Goal: Navigation & Orientation: Find specific page/section

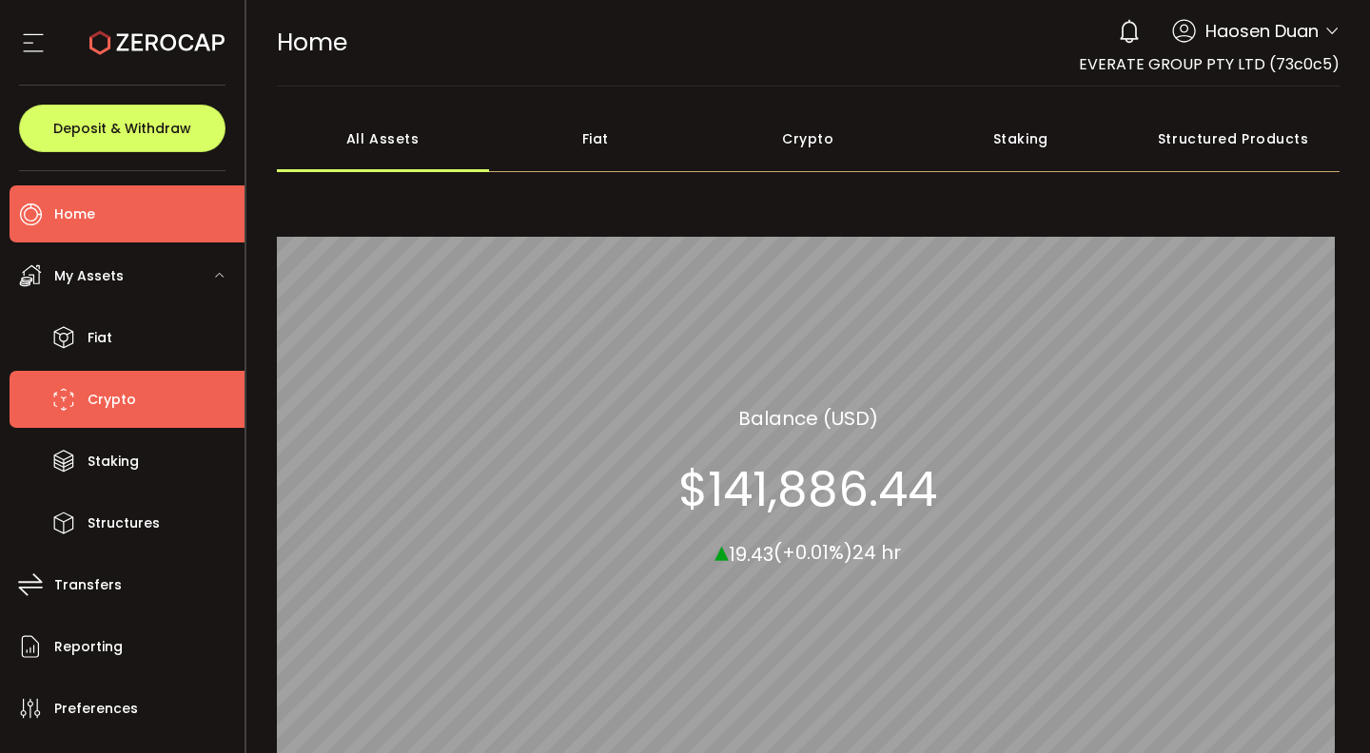
click at [124, 395] on span "Crypto" at bounding box center [112, 400] width 49 height 28
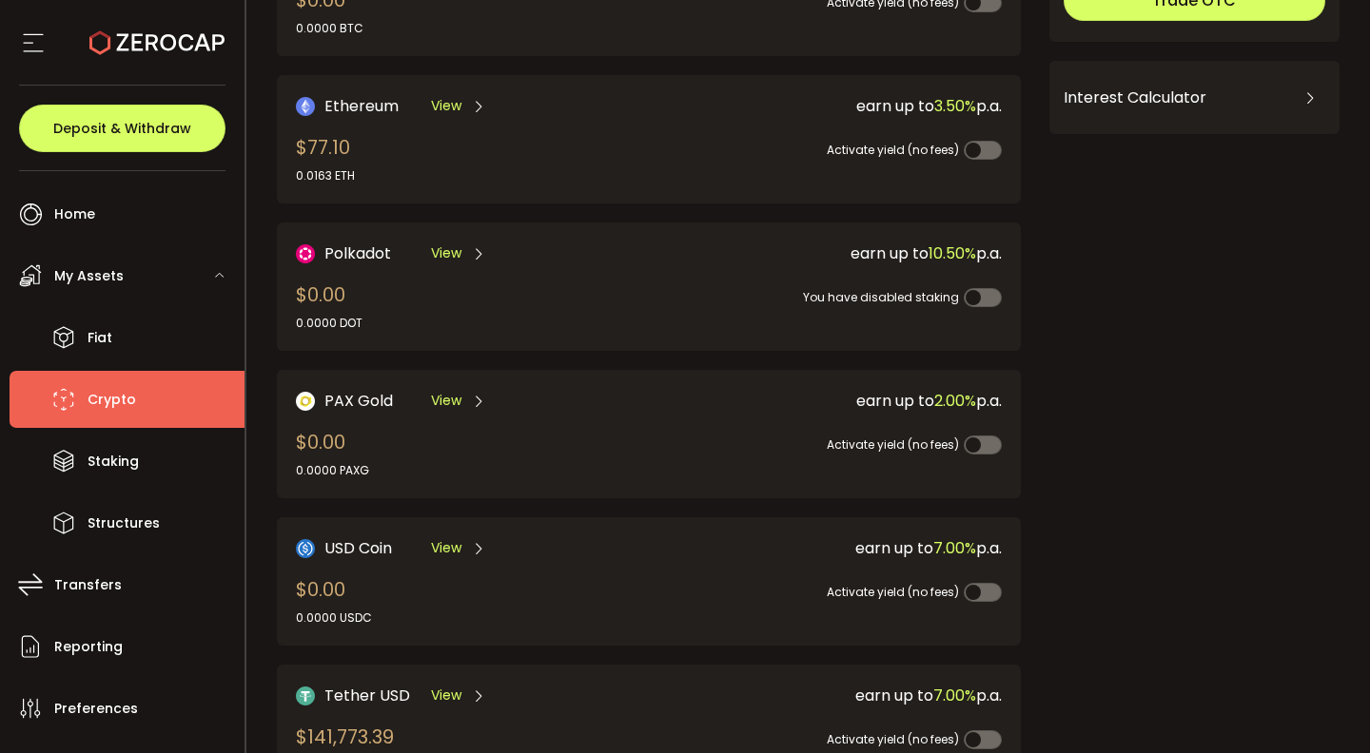
scroll to position [525, 0]
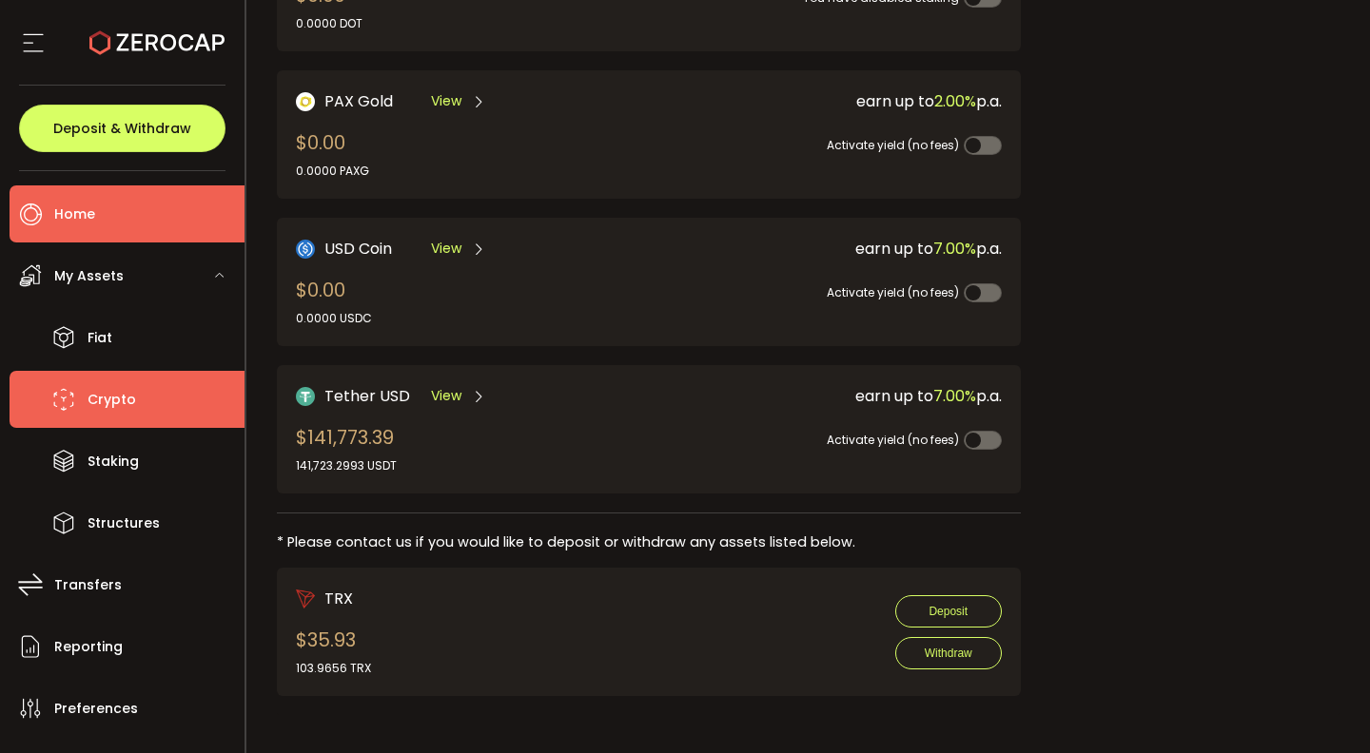
click at [189, 227] on li "Home" at bounding box center [127, 214] width 235 height 57
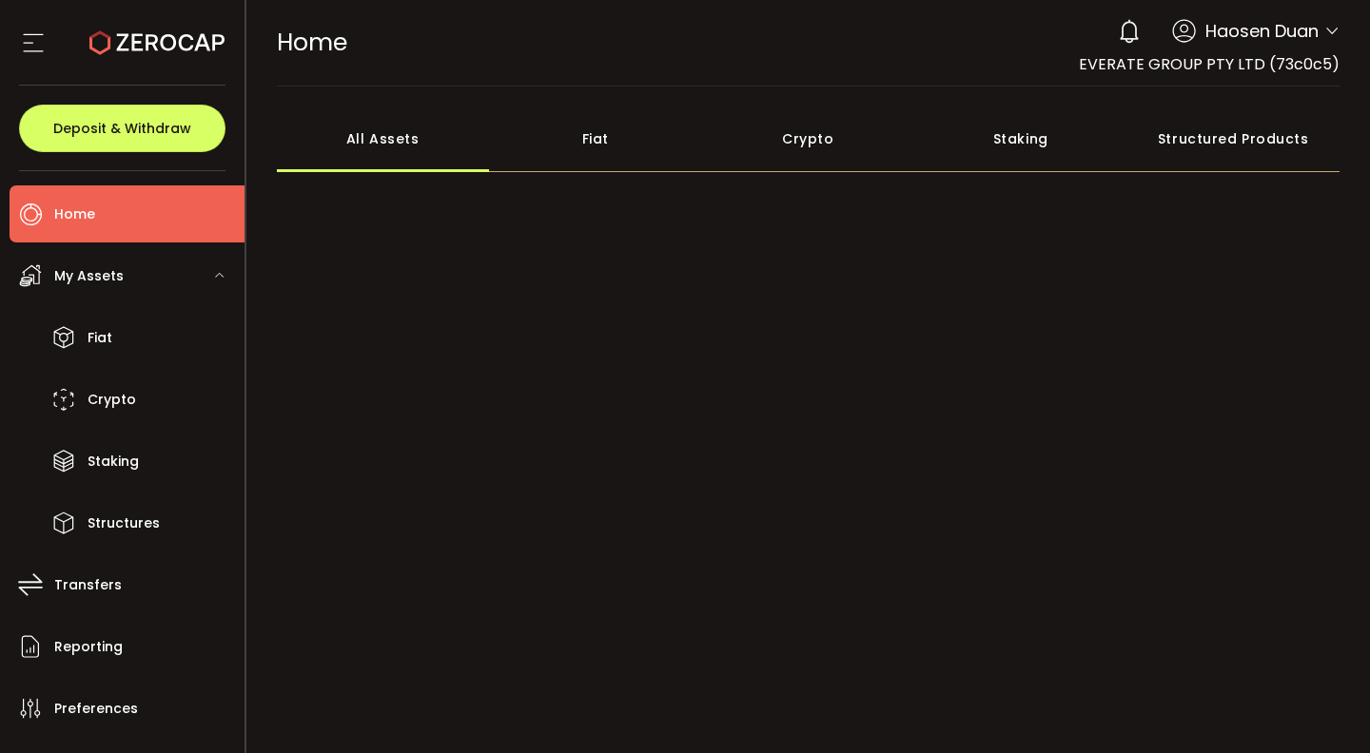
click at [179, 285] on div "My Assets" at bounding box center [127, 275] width 235 height 57
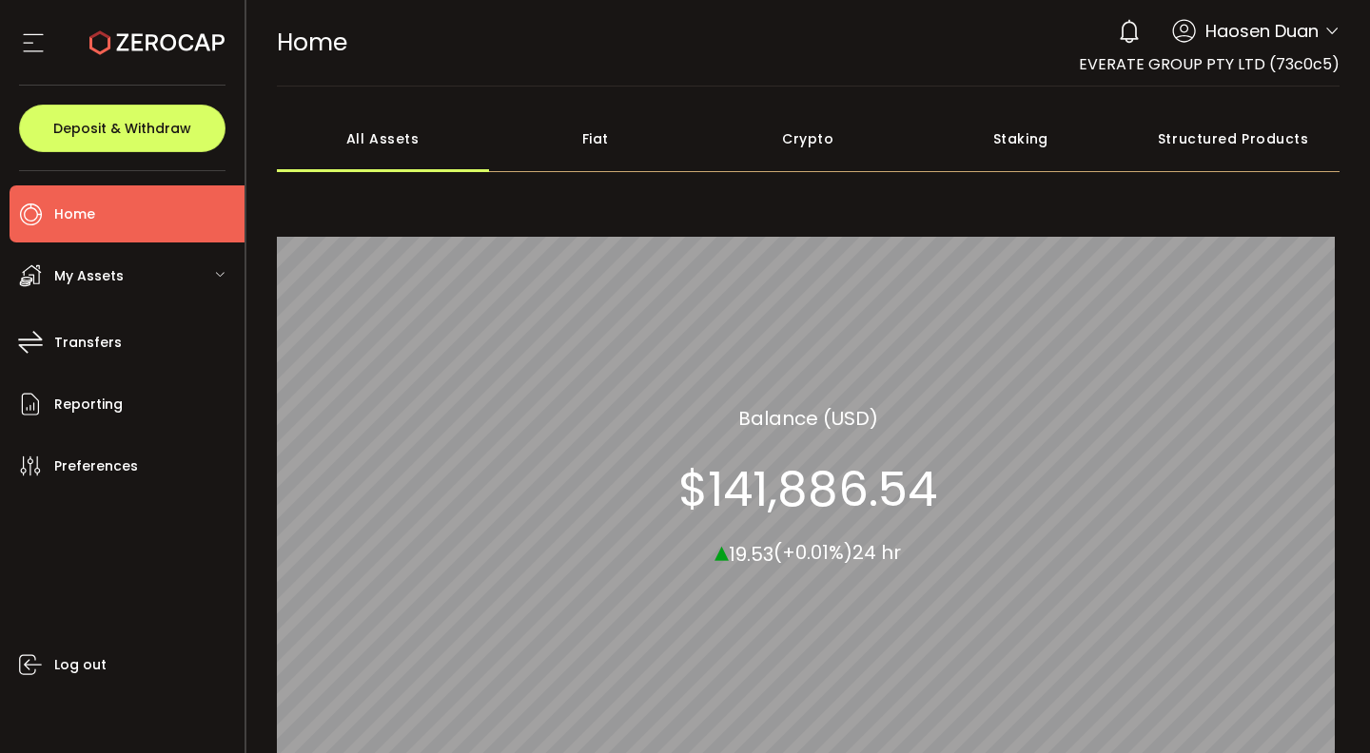
click at [185, 293] on div "My Assets" at bounding box center [127, 275] width 235 height 57
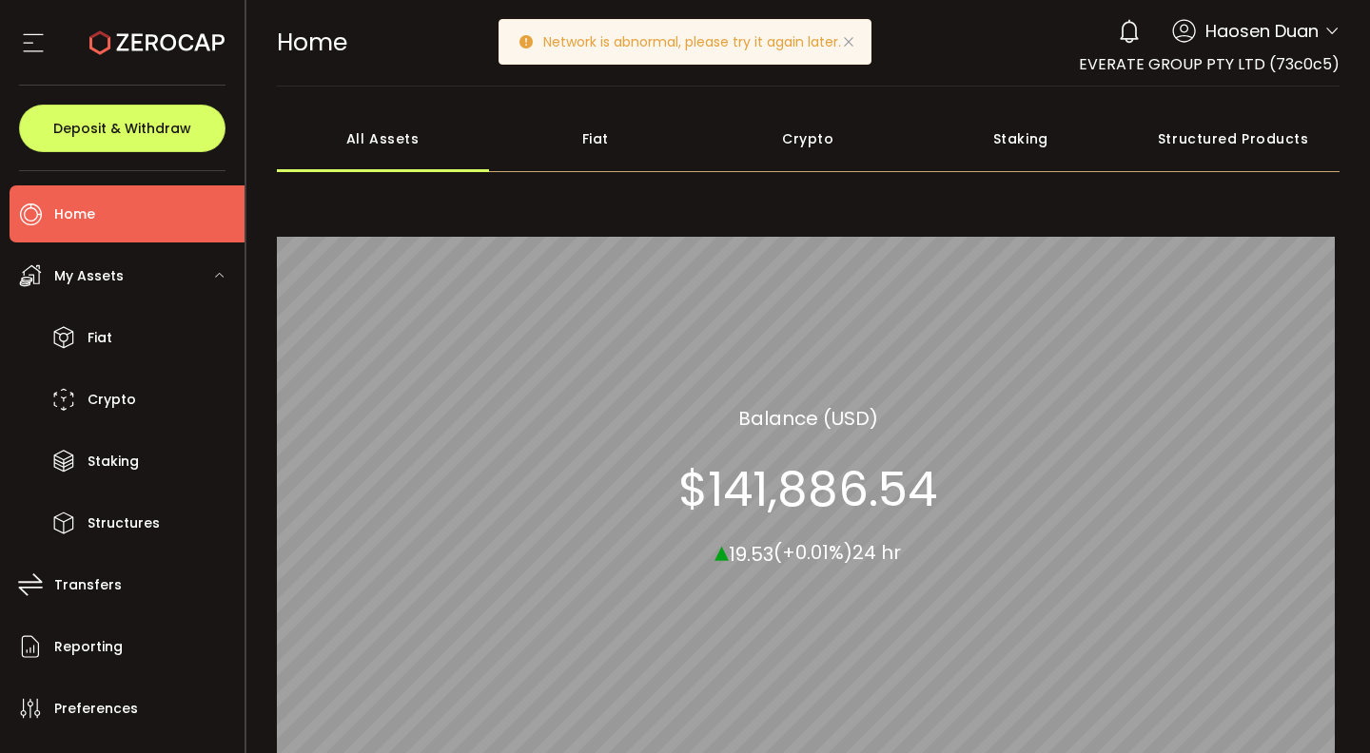
click at [850, 41] on icon at bounding box center [848, 41] width 15 height 15
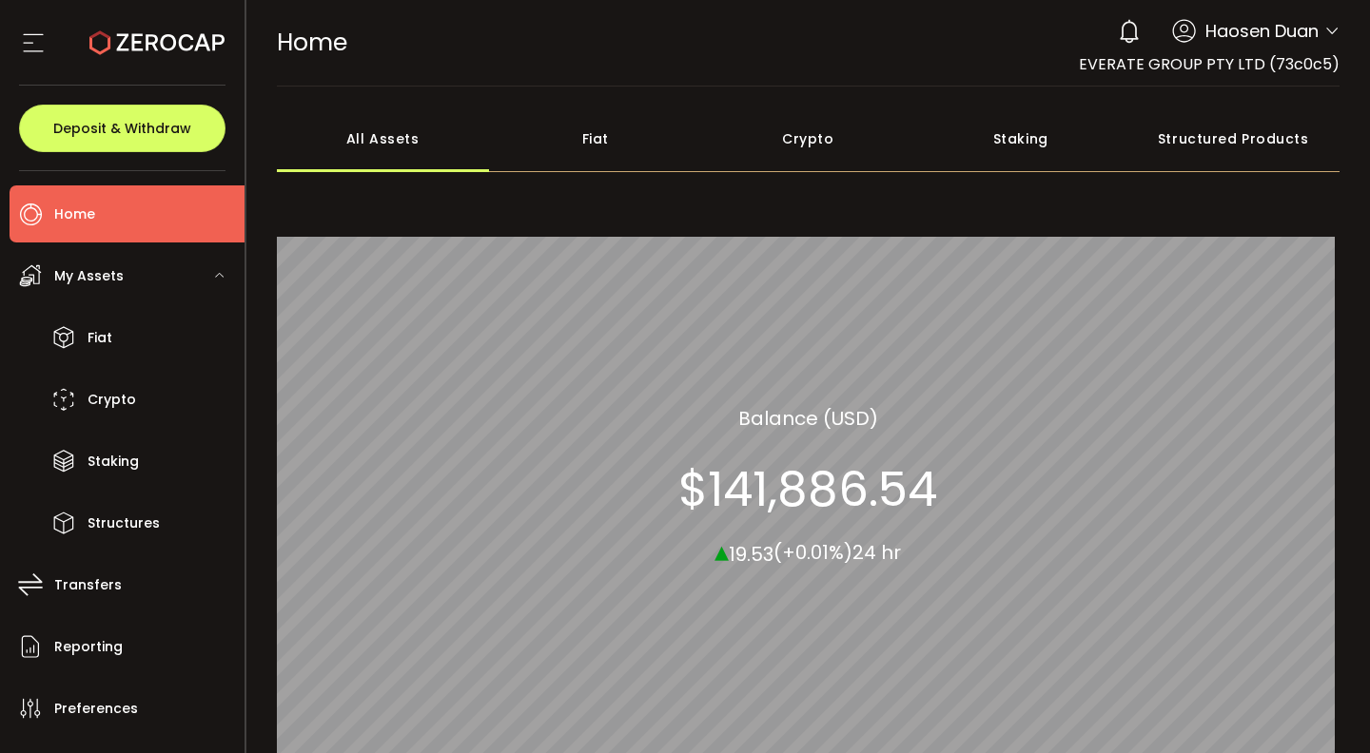
click at [1044, 24] on div "HOME Buy Power $0.00 USD Home Home Your verification is pending 0 Haosen Duan A…" at bounding box center [809, 43] width 1064 height 86
